Goal: Complete application form

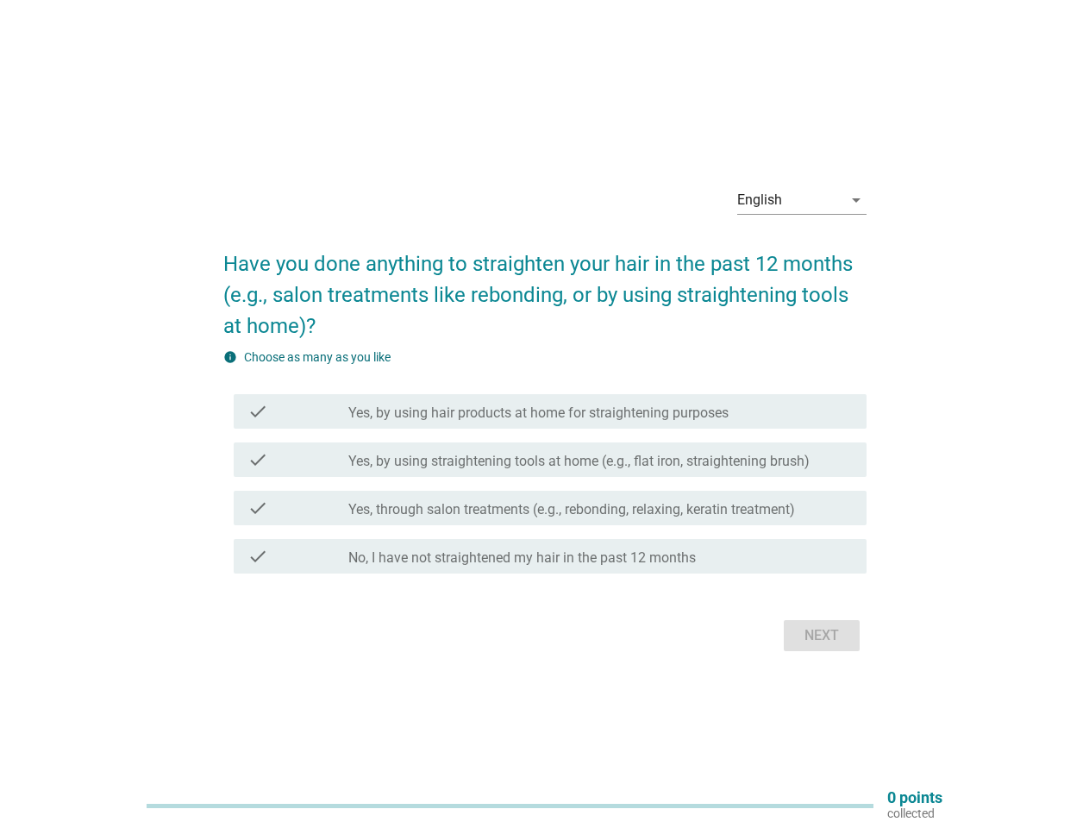
click at [545, 414] on label "Yes, by using hair products at home for straightening purposes" at bounding box center [538, 412] width 380 height 17
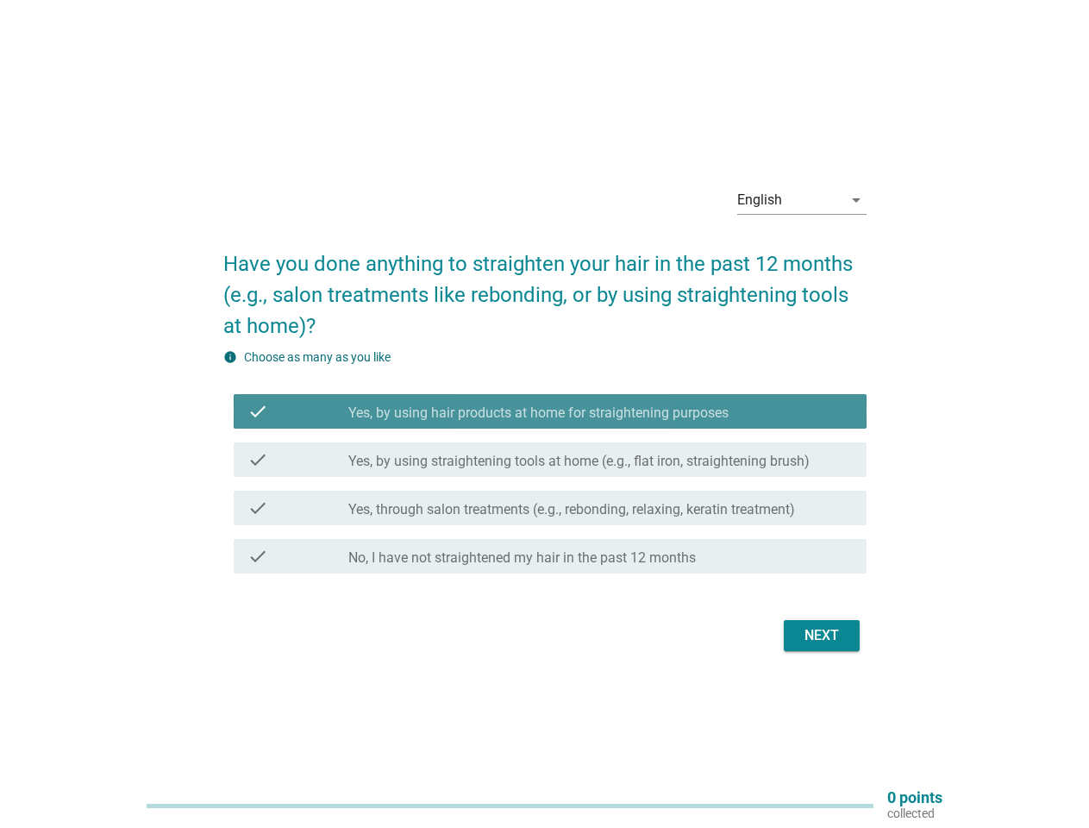
click at [802, 200] on div "English" at bounding box center [789, 200] width 105 height 28
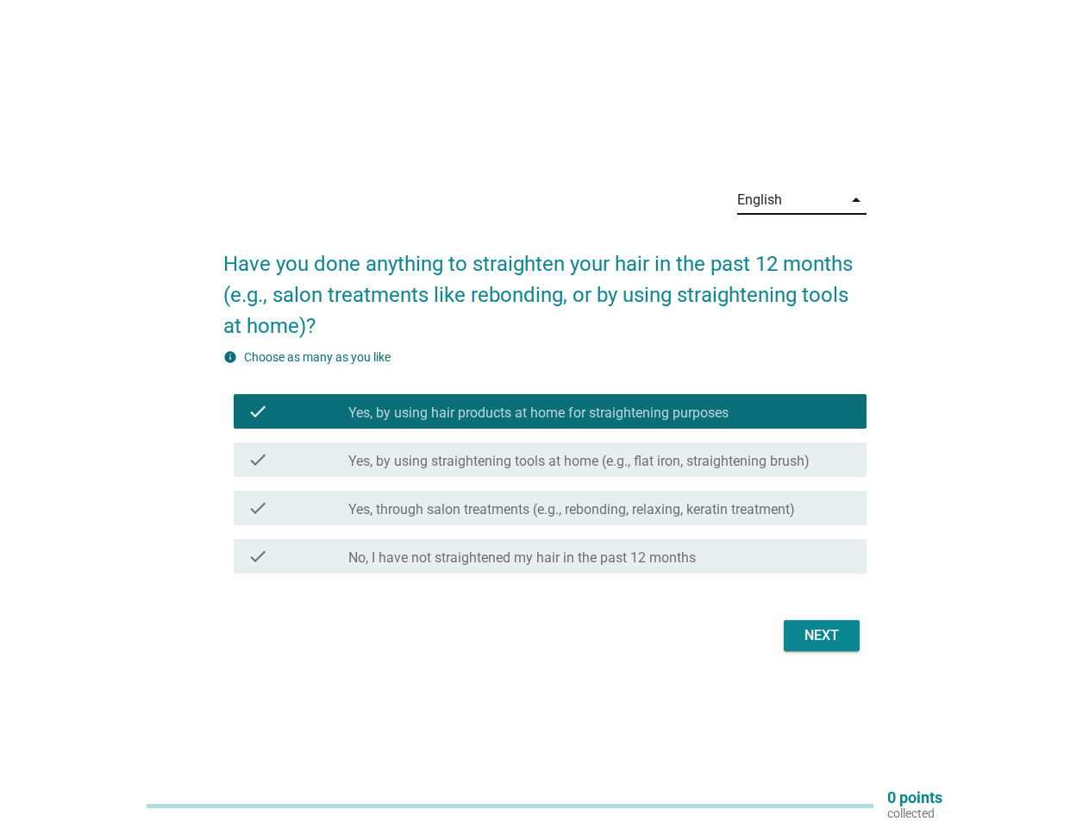
click at [545, 464] on label "Yes, by using straightening tools at home (e.g., flat iron, straightening brush)" at bounding box center [578, 461] width 461 height 17
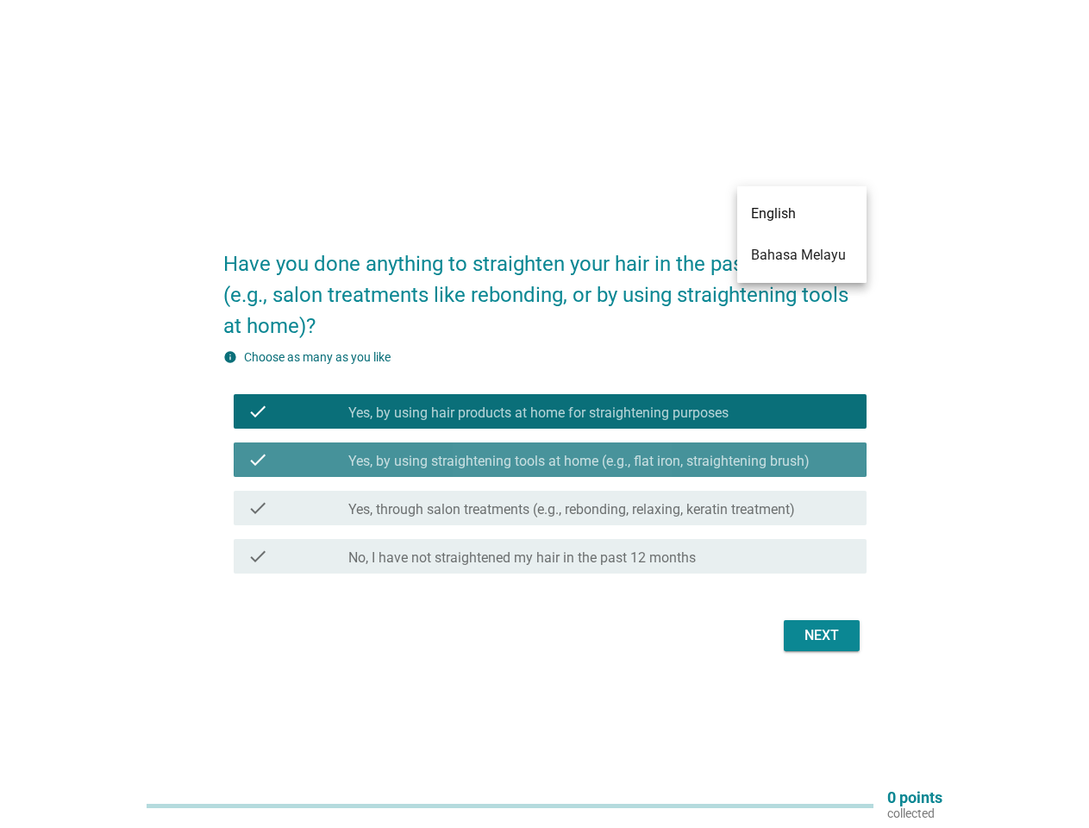
click at [550, 411] on label "Yes, by using hair products at home for straightening purposes" at bounding box center [538, 412] width 380 height 17
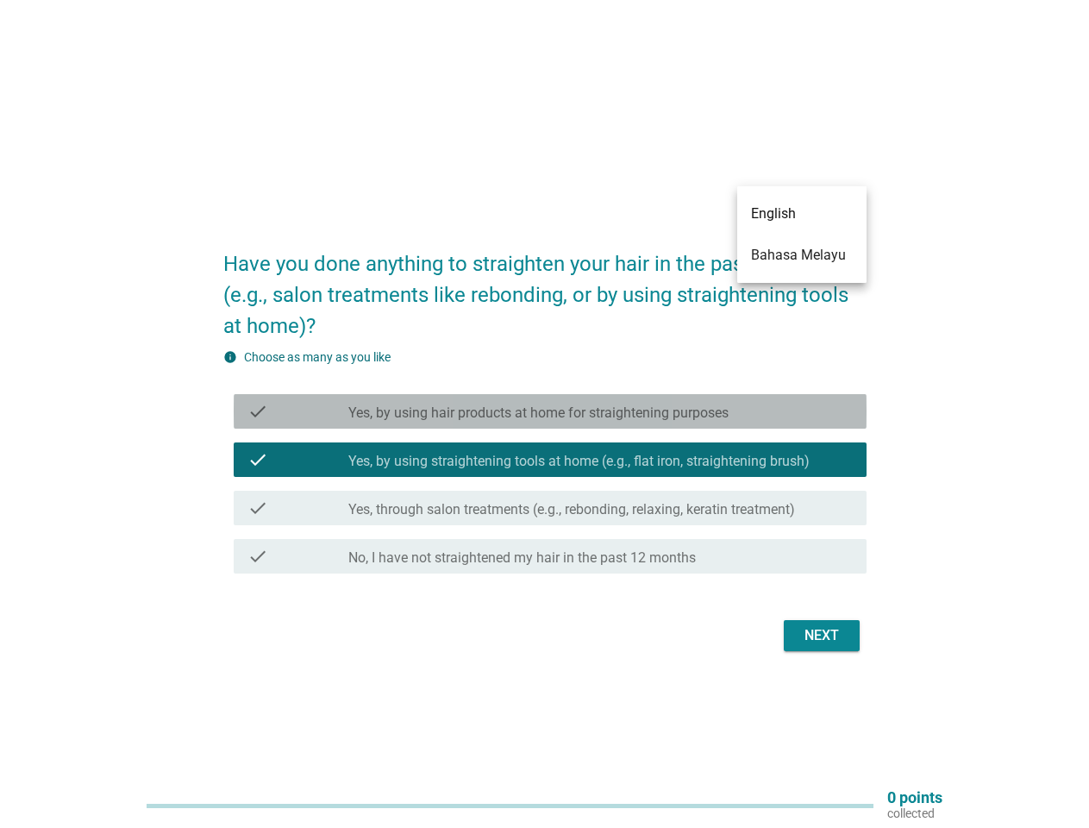
click at [550, 411] on label "Yes, by using hair products at home for straightening purposes" at bounding box center [538, 412] width 380 height 17
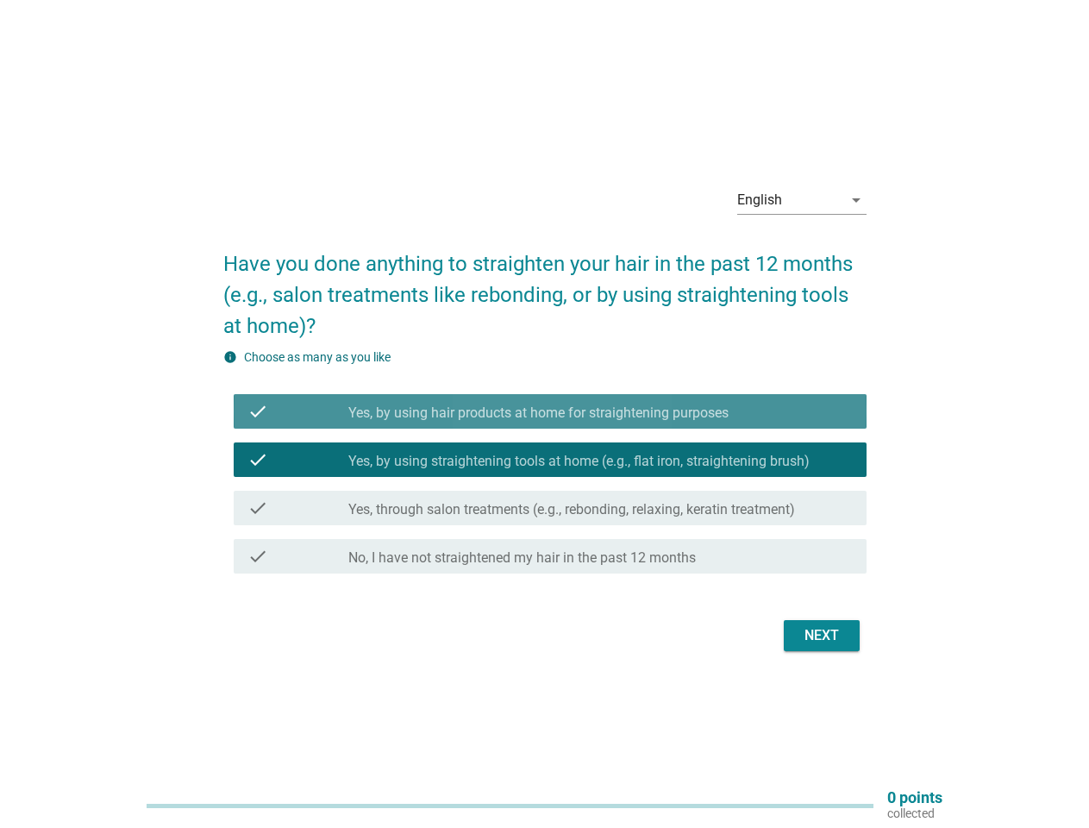
click at [538, 413] on label "Yes, by using hair products at home for straightening purposes" at bounding box center [538, 412] width 380 height 17
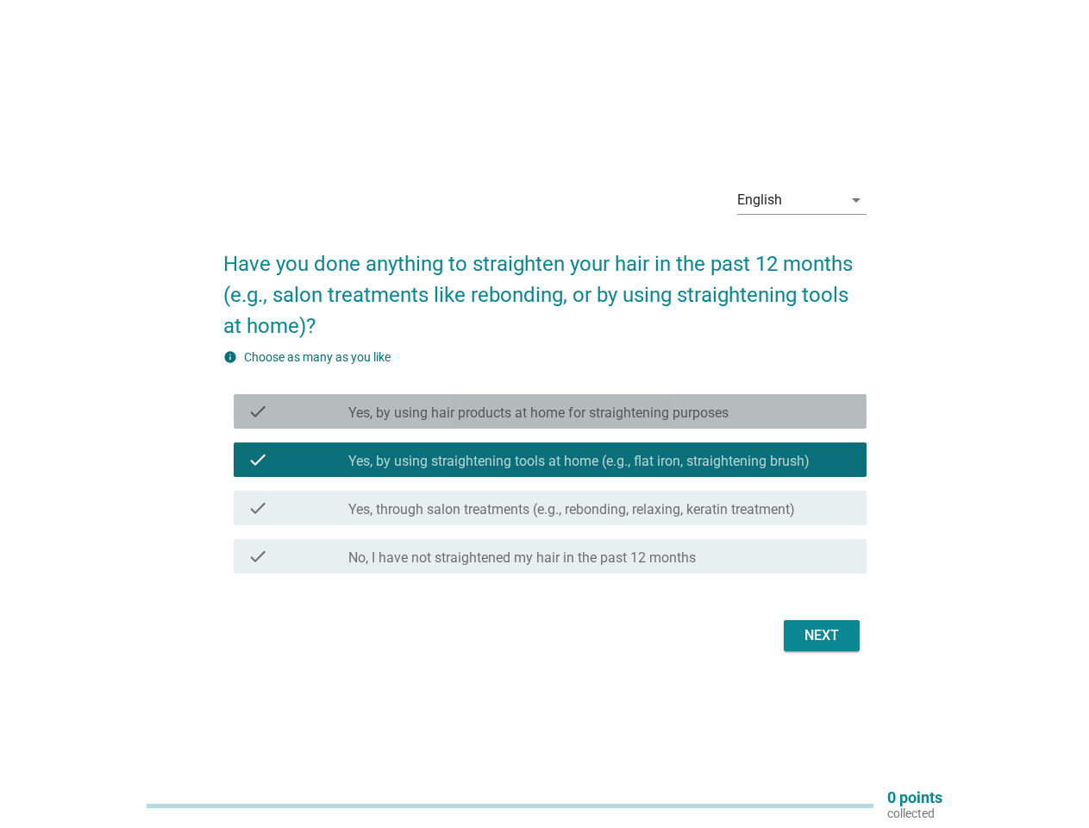
click at [538, 413] on label "Yes, by using hair products at home for straightening purposes" at bounding box center [538, 412] width 380 height 17
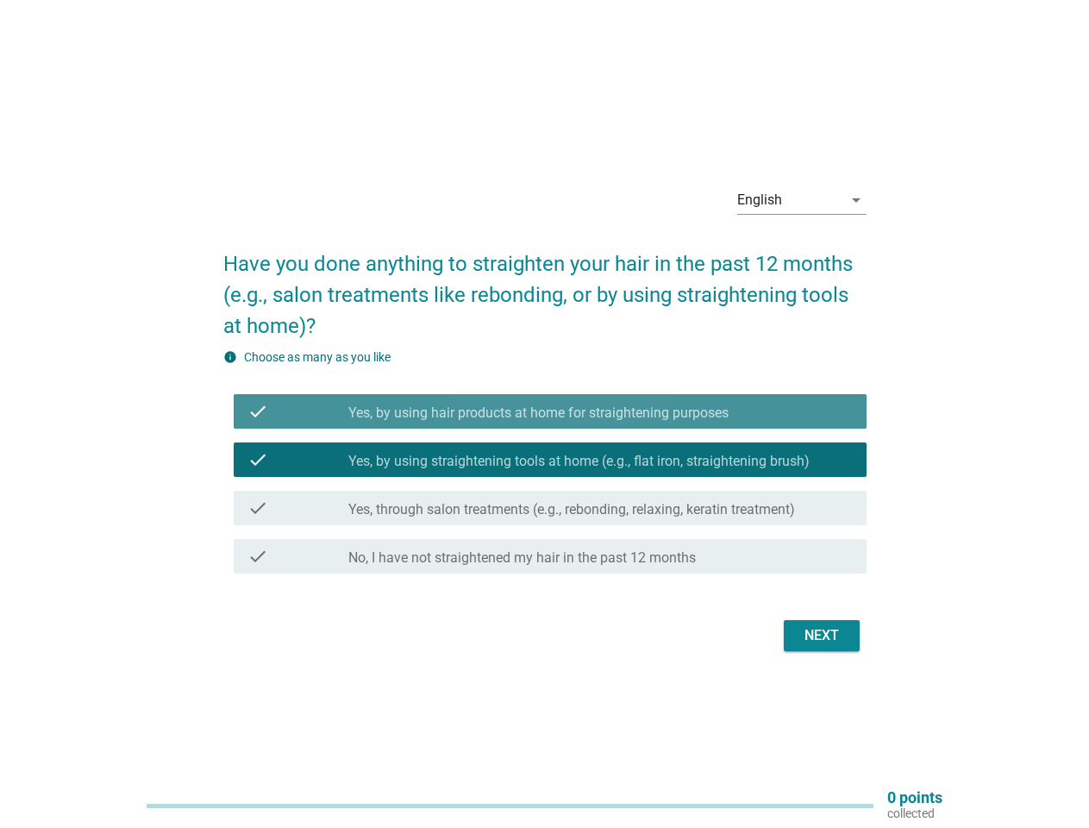
click at [550, 460] on label "Yes, by using straightening tools at home (e.g., flat iron, straightening brush)" at bounding box center [578, 461] width 461 height 17
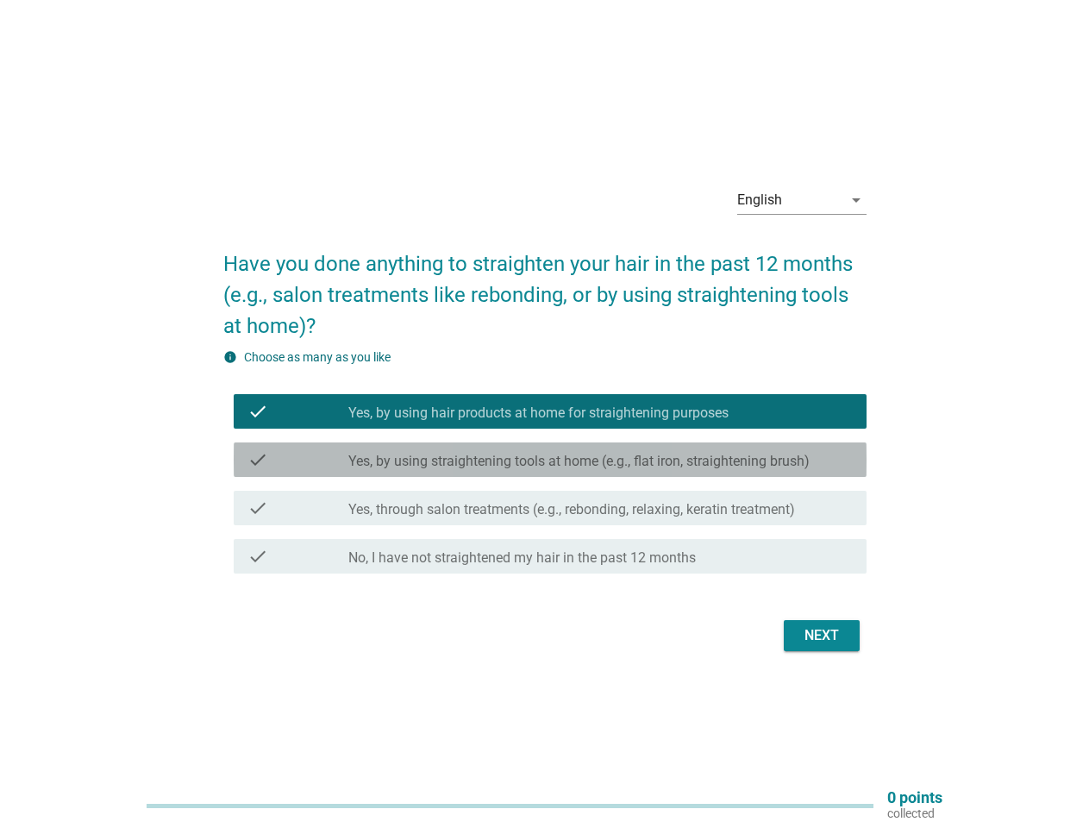
click at [550, 460] on label "Yes, by using straightening tools at home (e.g., flat iron, straightening brush)" at bounding box center [578, 461] width 461 height 17
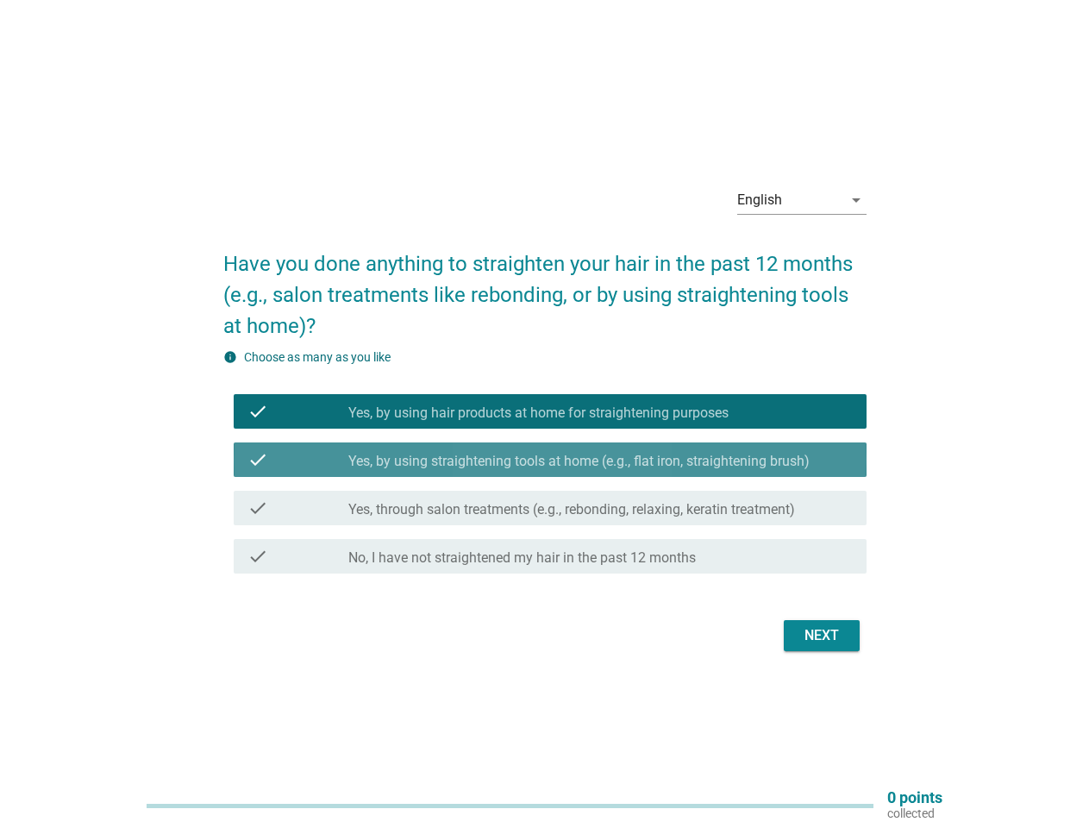
click at [579, 461] on label "Yes, by using straightening tools at home (e.g., flat iron, straightening brush)" at bounding box center [578, 461] width 461 height 17
